Goal: Information Seeking & Learning: Learn about a topic

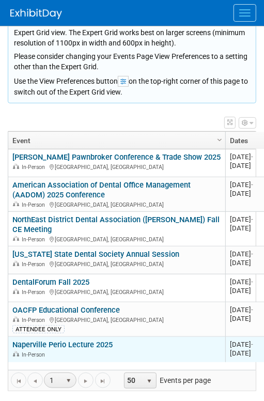
scroll to position [105, 0]
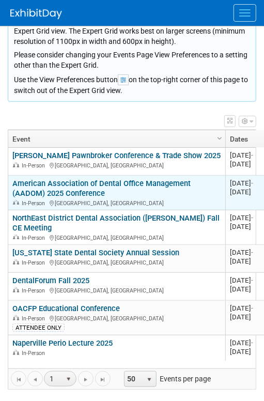
click at [72, 182] on link "American Association of Dental Office Management (AADOM) 2025 Conference" at bounding box center [101, 188] width 178 height 19
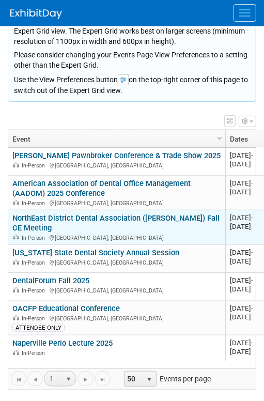
click at [58, 218] on link "NorthEast District Dental Association ([PERSON_NAME]) Fall CE Meeting" at bounding box center [115, 223] width 207 height 19
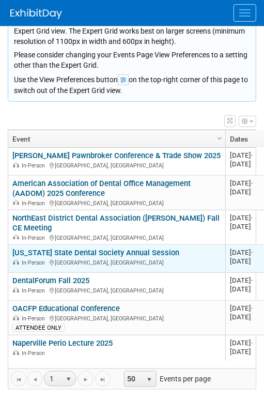
click at [41, 252] on link "[US_STATE] State Dental Society Annual Session" at bounding box center [95, 252] width 167 height 9
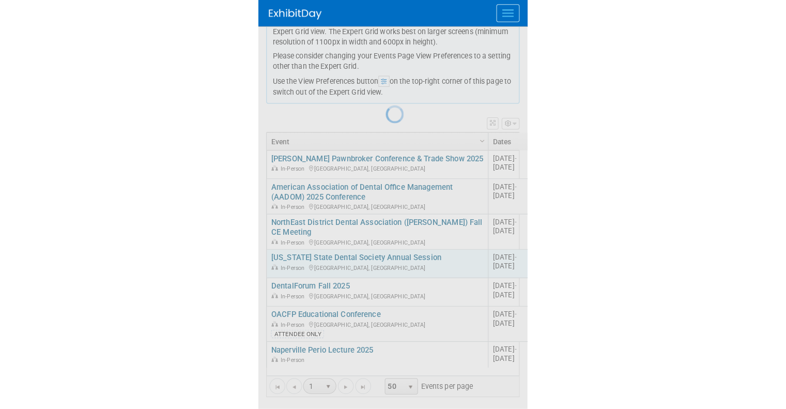
scroll to position [0, 0]
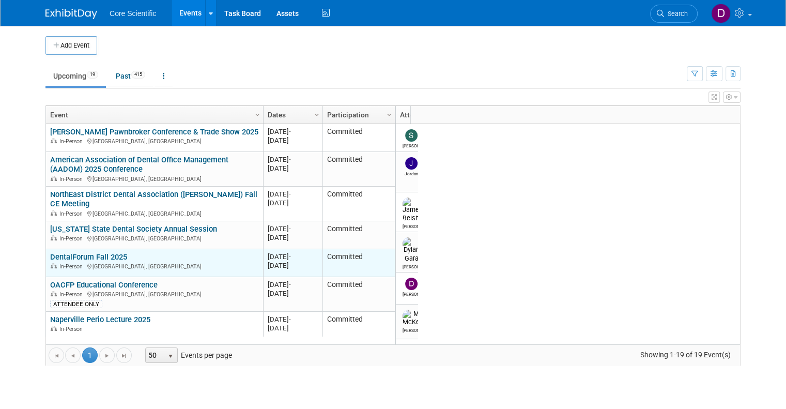
click at [89, 252] on link "DentalForum Fall 2025" at bounding box center [88, 256] width 77 height 9
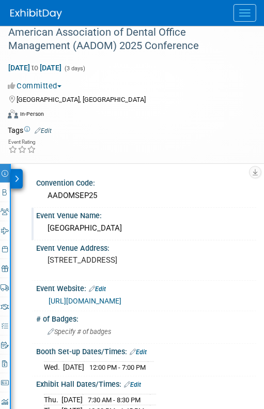
scroll to position [52, 0]
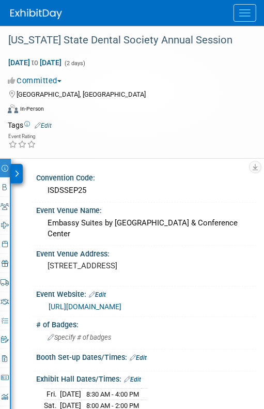
click at [122, 307] on link "https://www.isds.org/meetings-events/annual-session" at bounding box center [85, 306] width 73 height 8
